Goal: Navigation & Orientation: Find specific page/section

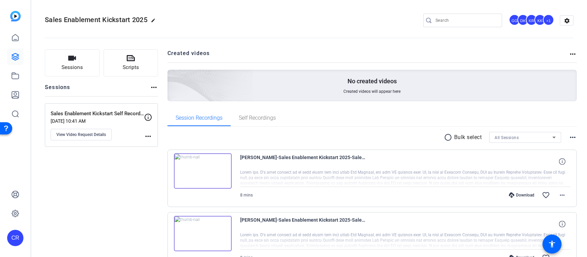
scroll to position [107, 0]
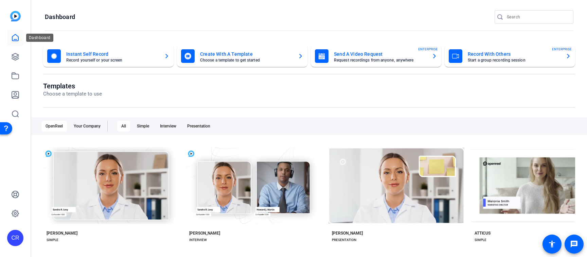
click at [16, 40] on icon at bounding box center [15, 38] width 8 height 8
click at [16, 18] on img at bounding box center [15, 16] width 11 height 11
click at [15, 95] on icon at bounding box center [15, 94] width 7 height 7
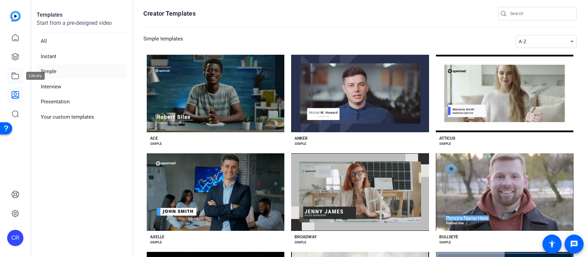
click at [16, 79] on icon at bounding box center [15, 76] width 7 height 6
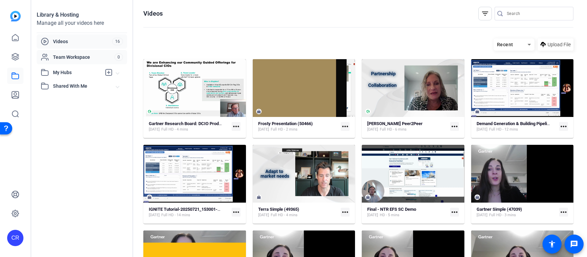
click at [74, 59] on span "Team Workspace" at bounding box center [84, 57] width 62 height 7
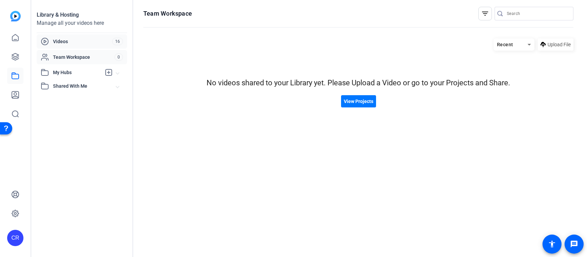
click at [66, 42] on span "Videos" at bounding box center [82, 41] width 59 height 7
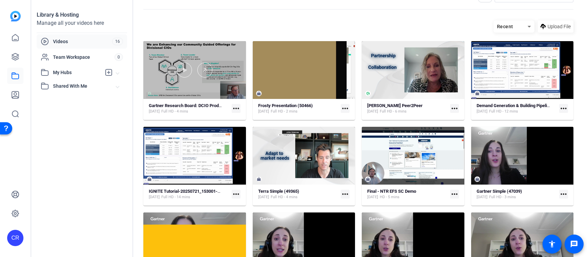
scroll to position [18, 0]
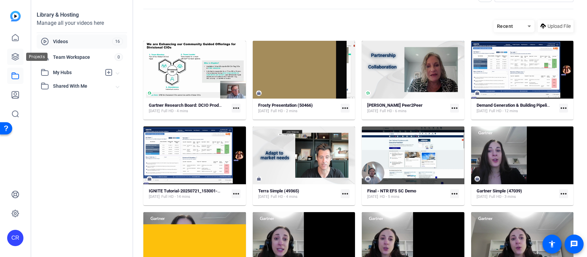
click at [16, 57] on icon at bounding box center [15, 57] width 8 height 8
